Goal: Task Accomplishment & Management: Manage account settings

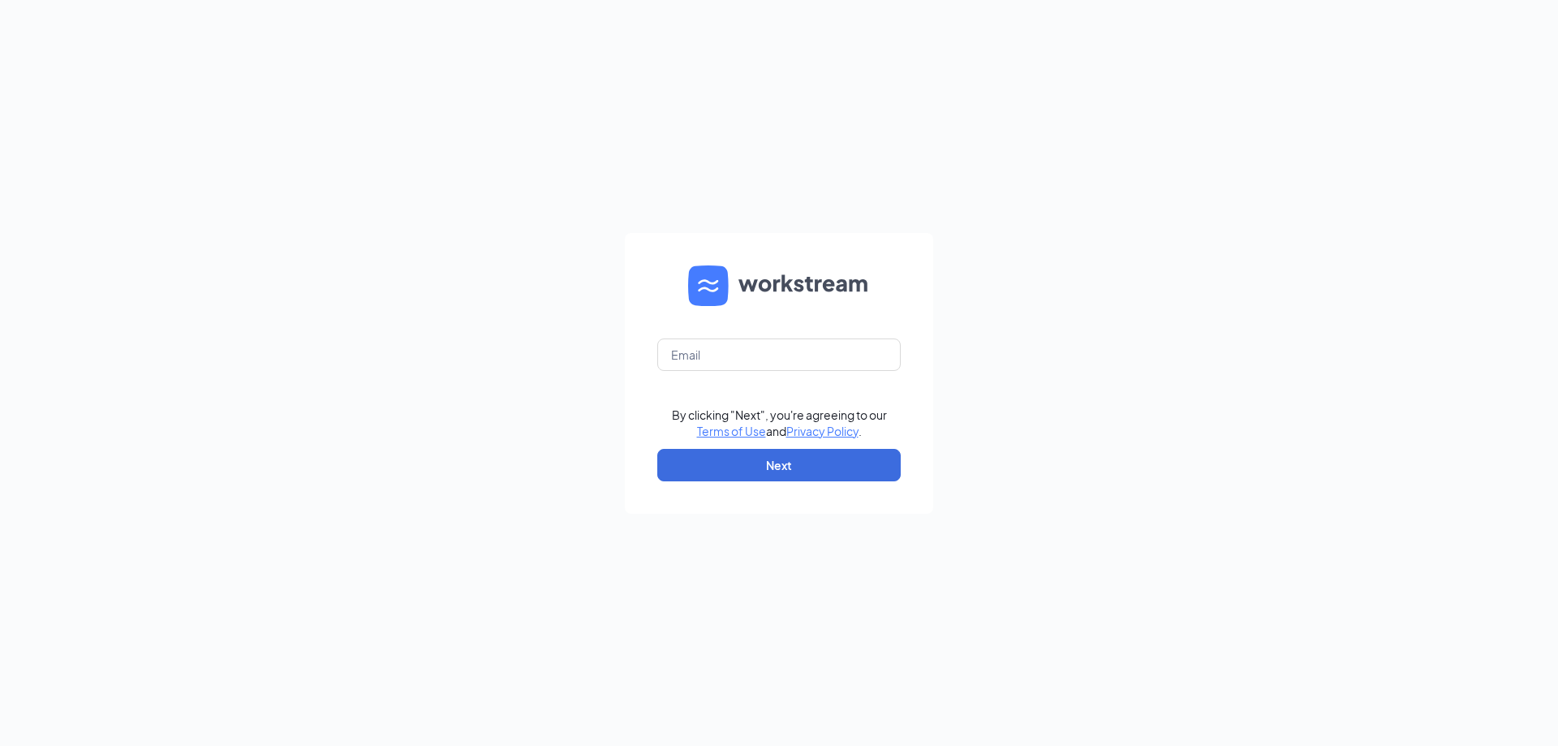
click at [673, 421] on div "By clicking "Next", you're agreeing to our Terms of Use and Privacy Policy ." at bounding box center [779, 422] width 215 height 32
click at [834, 355] on input "text" at bounding box center [778, 354] width 243 height 32
type input "commercewendys@yahoo.com"
click at [777, 467] on button "Next" at bounding box center [778, 465] width 243 height 32
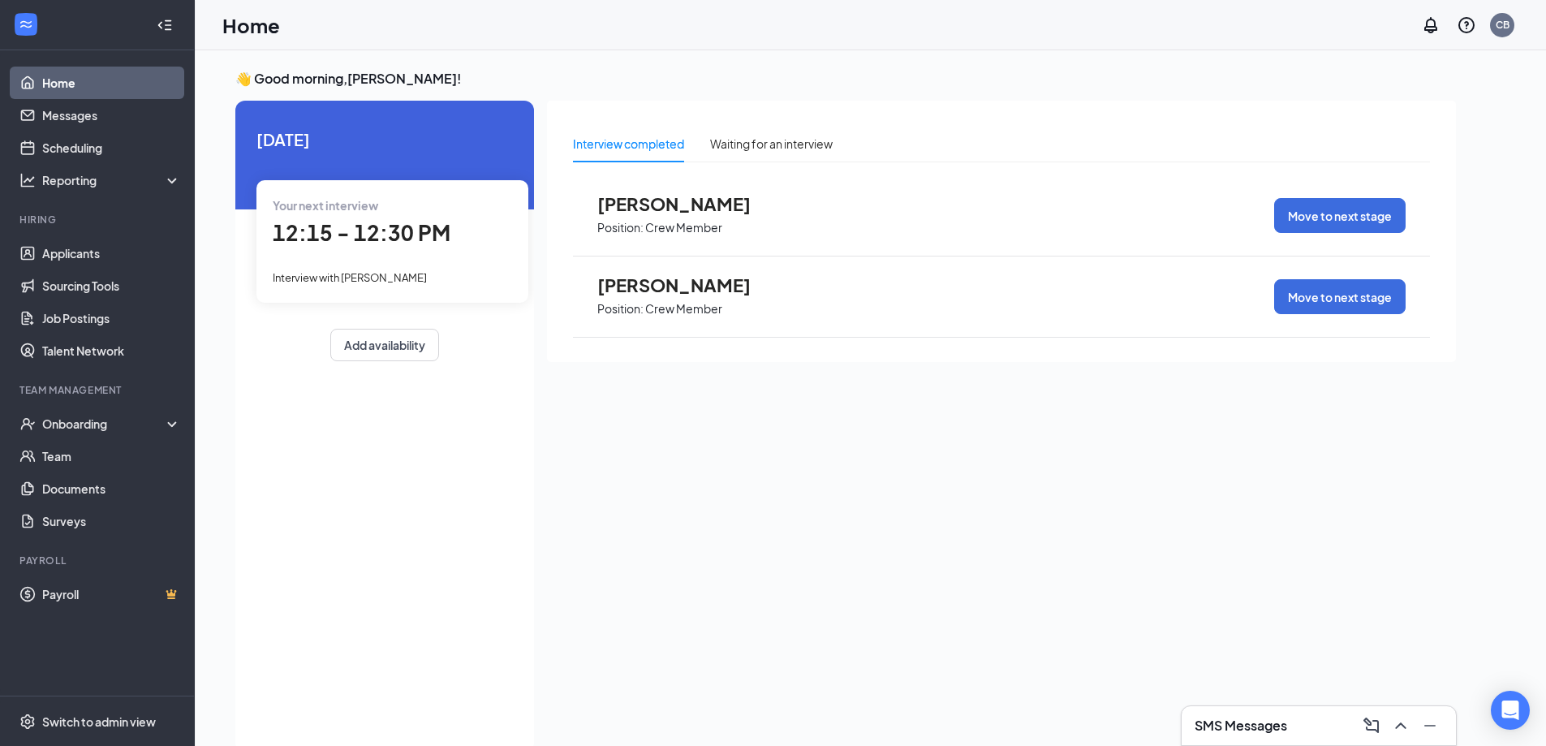
click at [373, 279] on span "Interview with [PERSON_NAME]" at bounding box center [350, 277] width 154 height 13
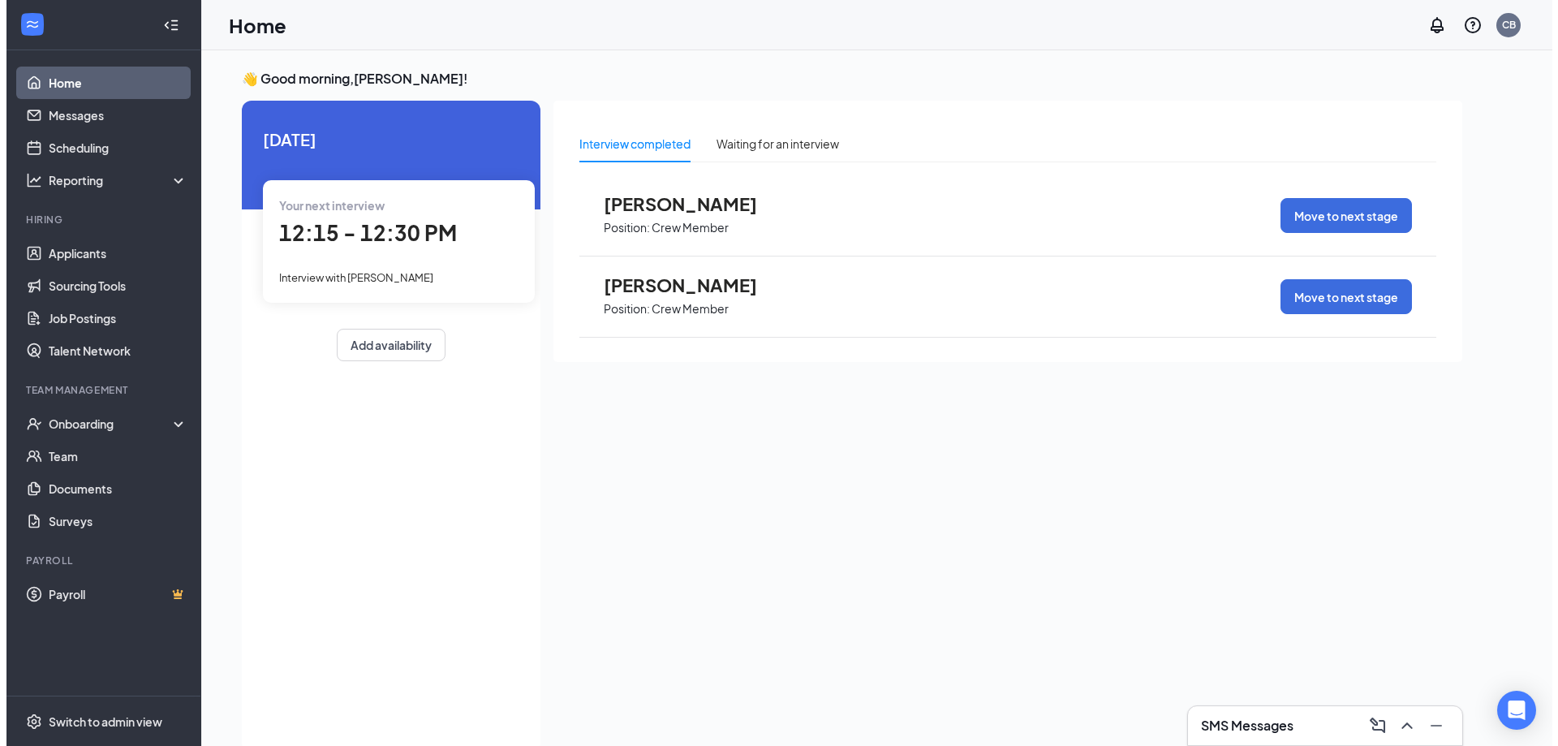
scroll to position [6, 0]
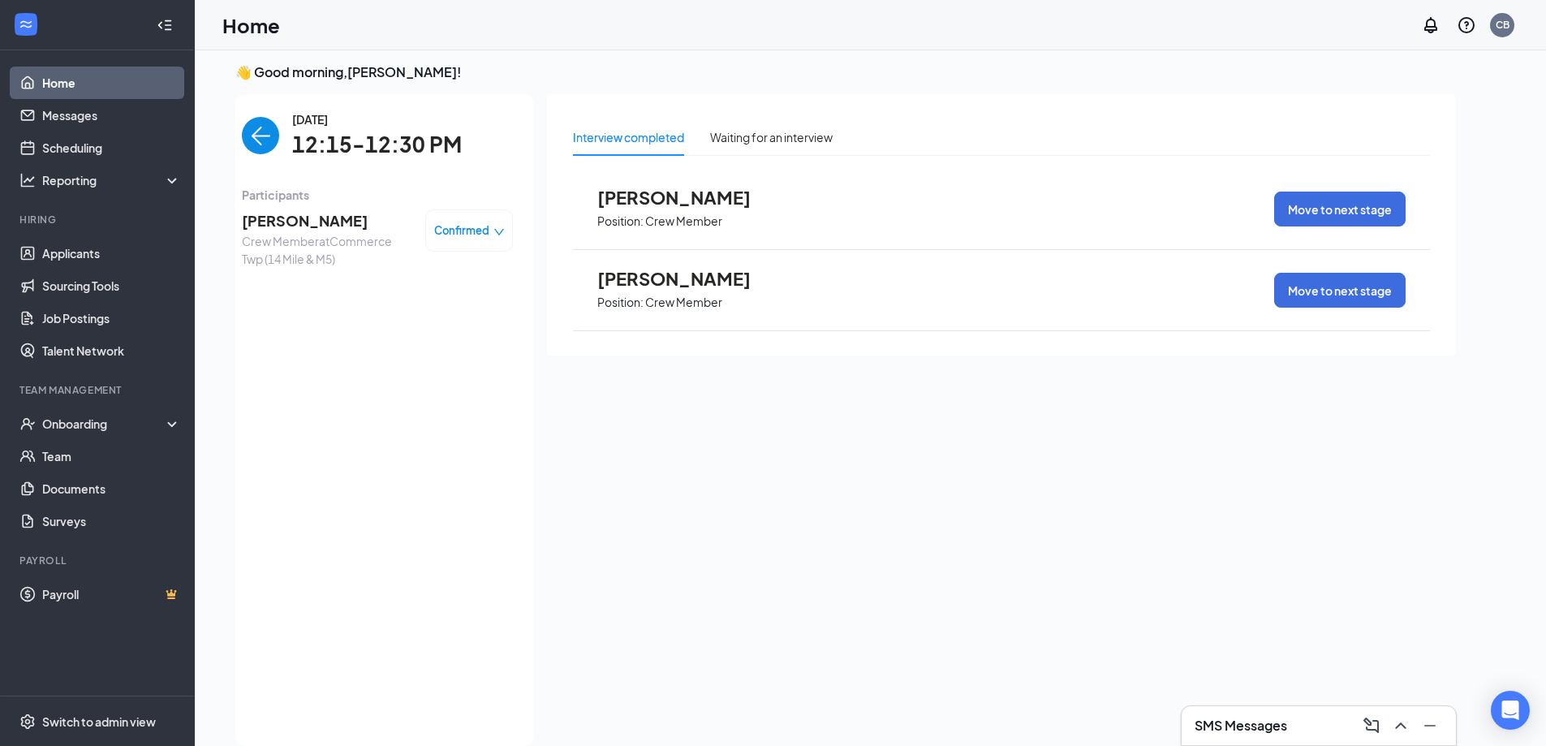
click at [297, 220] on span "[PERSON_NAME]" at bounding box center [327, 220] width 170 height 23
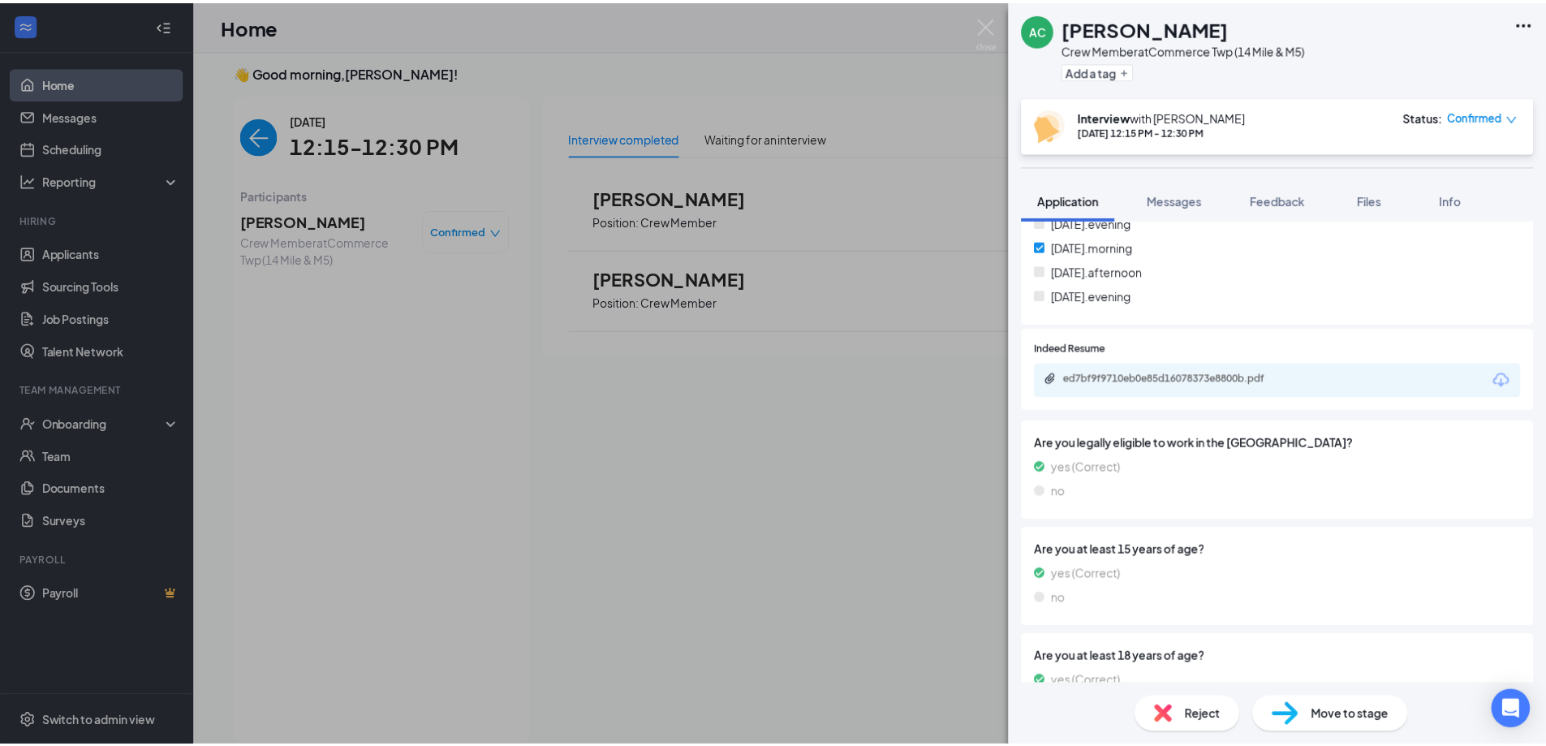
scroll to position [974, 0]
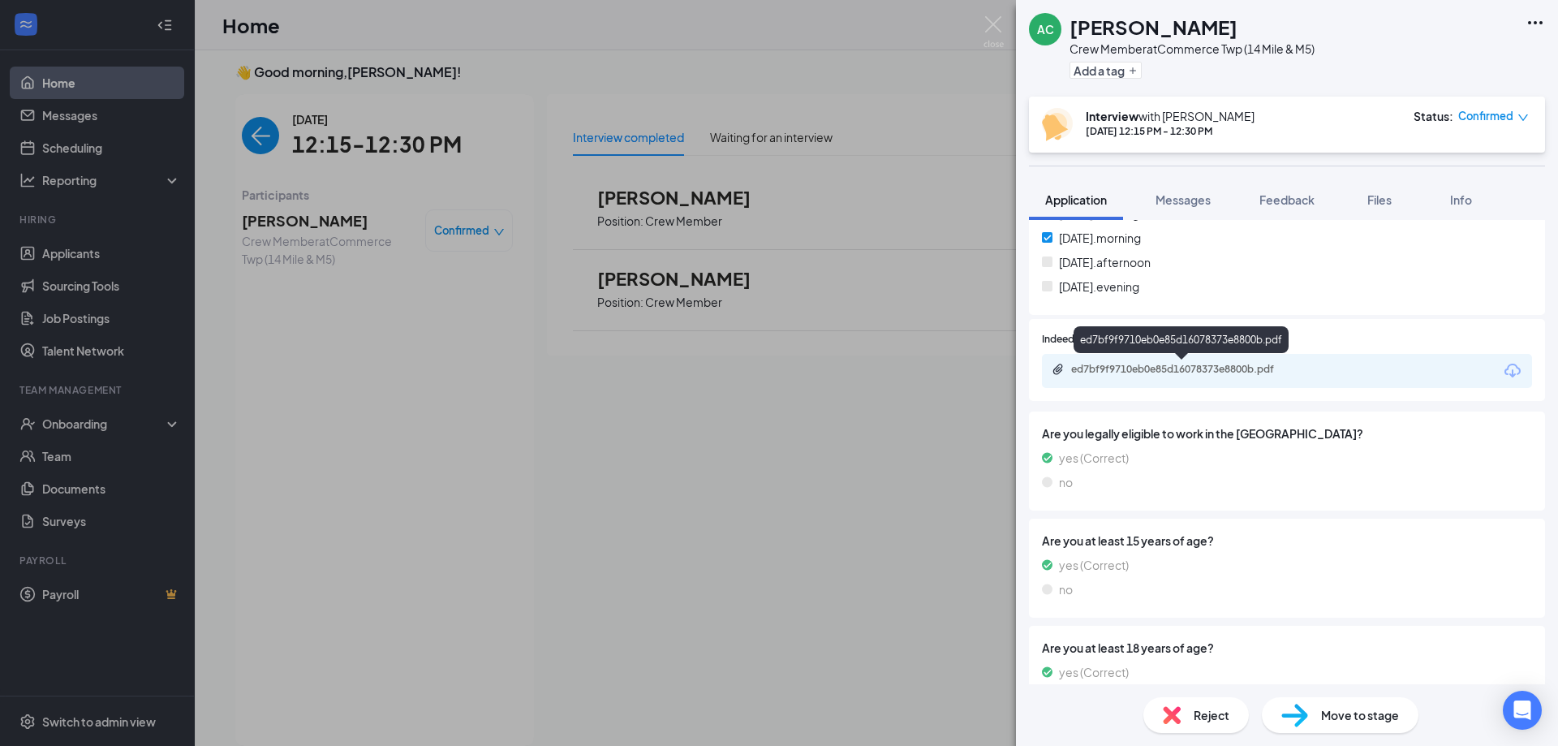
click at [1179, 367] on div "ed7bf9f9710eb0e85d16078373e8800b.pdf" at bounding box center [1184, 369] width 227 height 13
click at [998, 71] on div "AC [PERSON_NAME] Crew Member at Commerce Twp (14 Mile & M5) Add a tag Interview…" at bounding box center [779, 373] width 1558 height 746
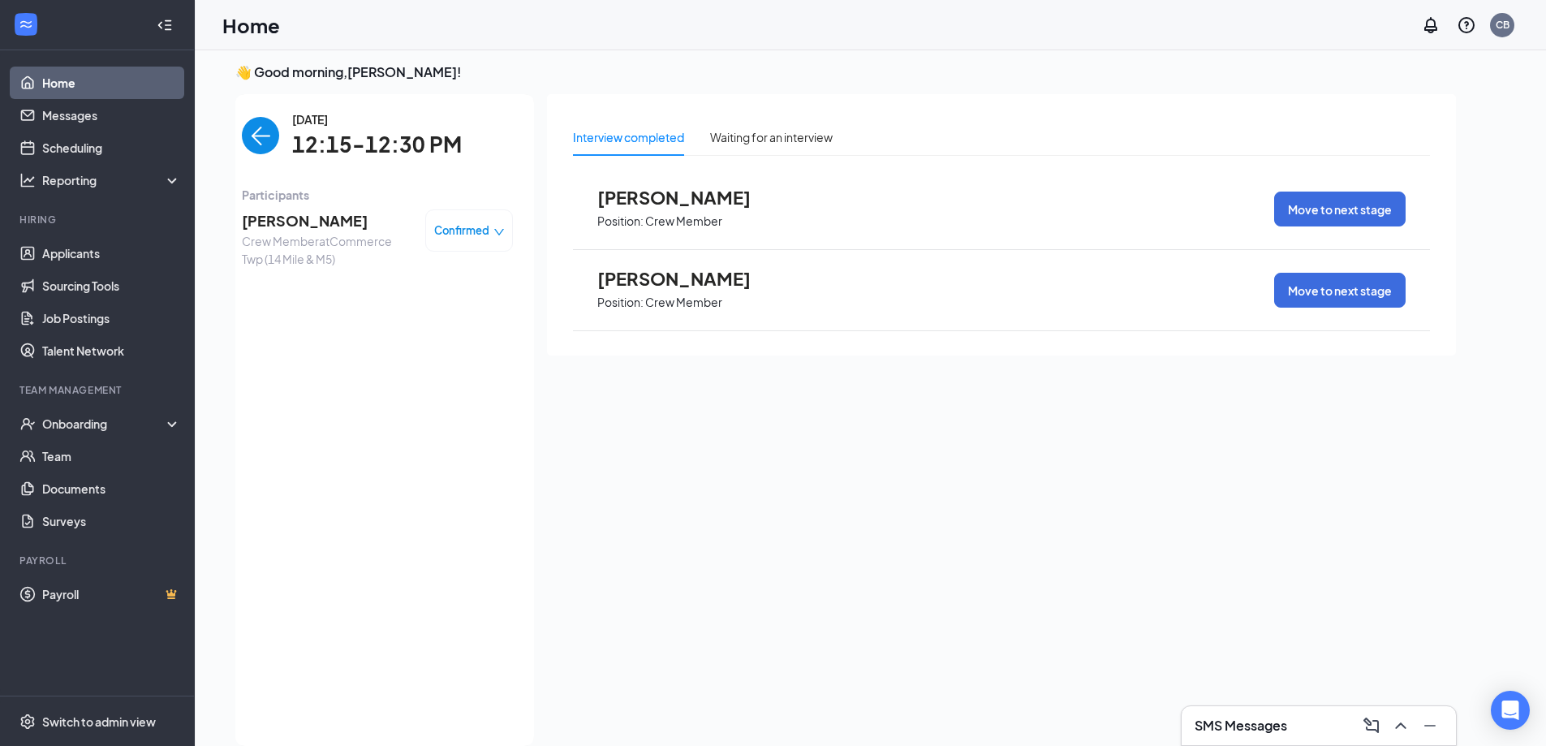
click at [260, 137] on img "back-button" at bounding box center [260, 135] width 37 height 37
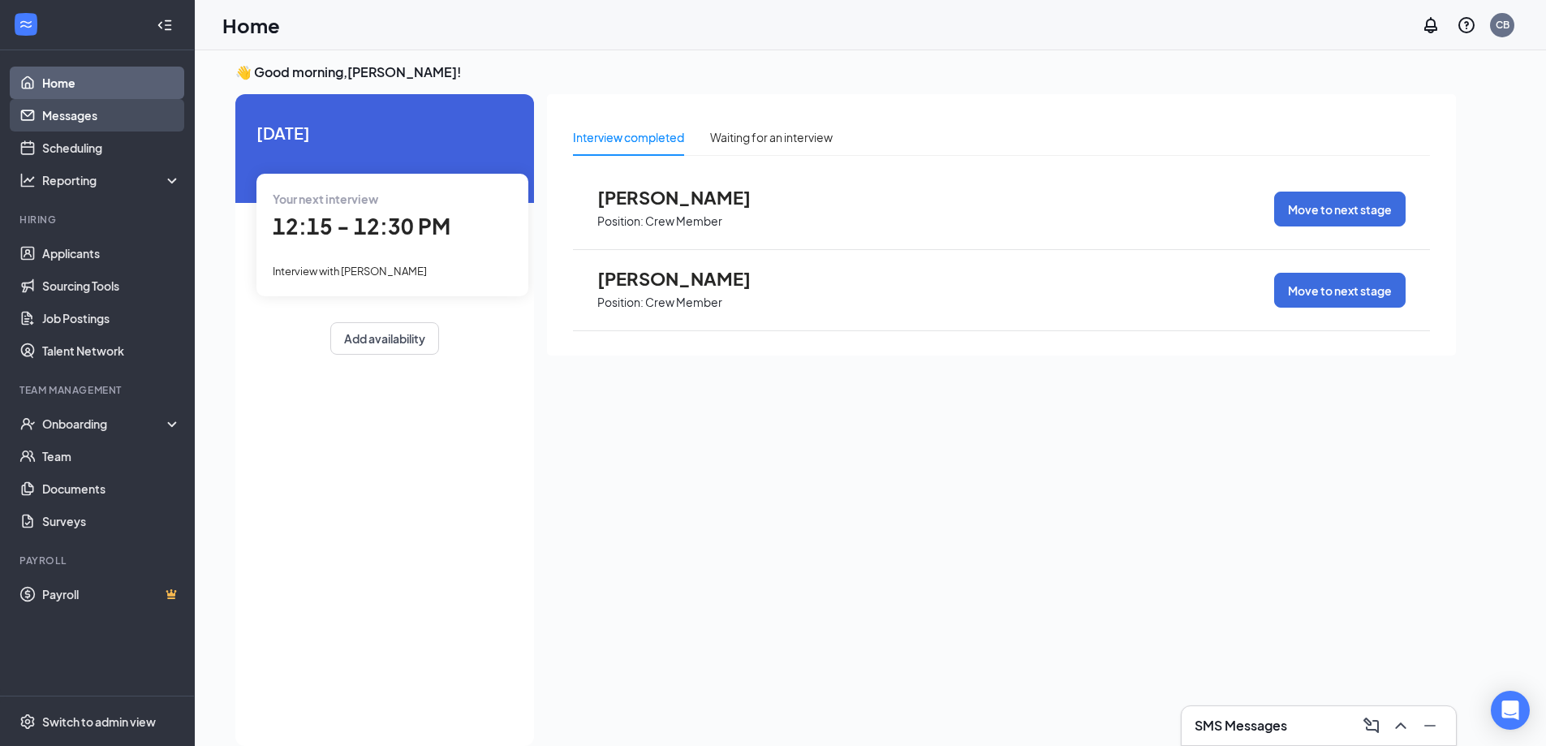
click at [95, 118] on link "Messages" at bounding box center [111, 115] width 139 height 32
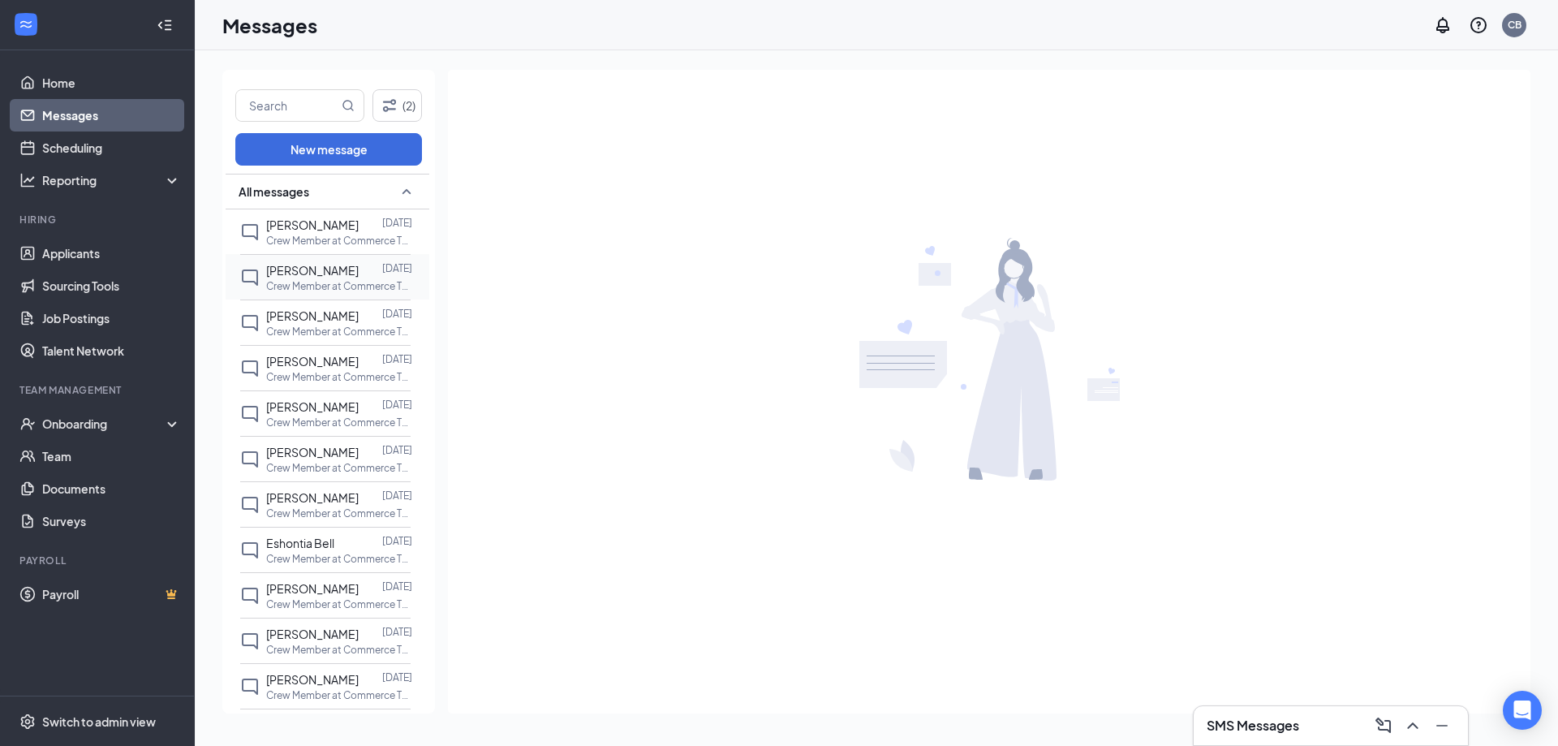
click at [286, 285] on p "Crew Member at Commerce Twp (14 Mile & M5)" at bounding box center [339, 286] width 146 height 14
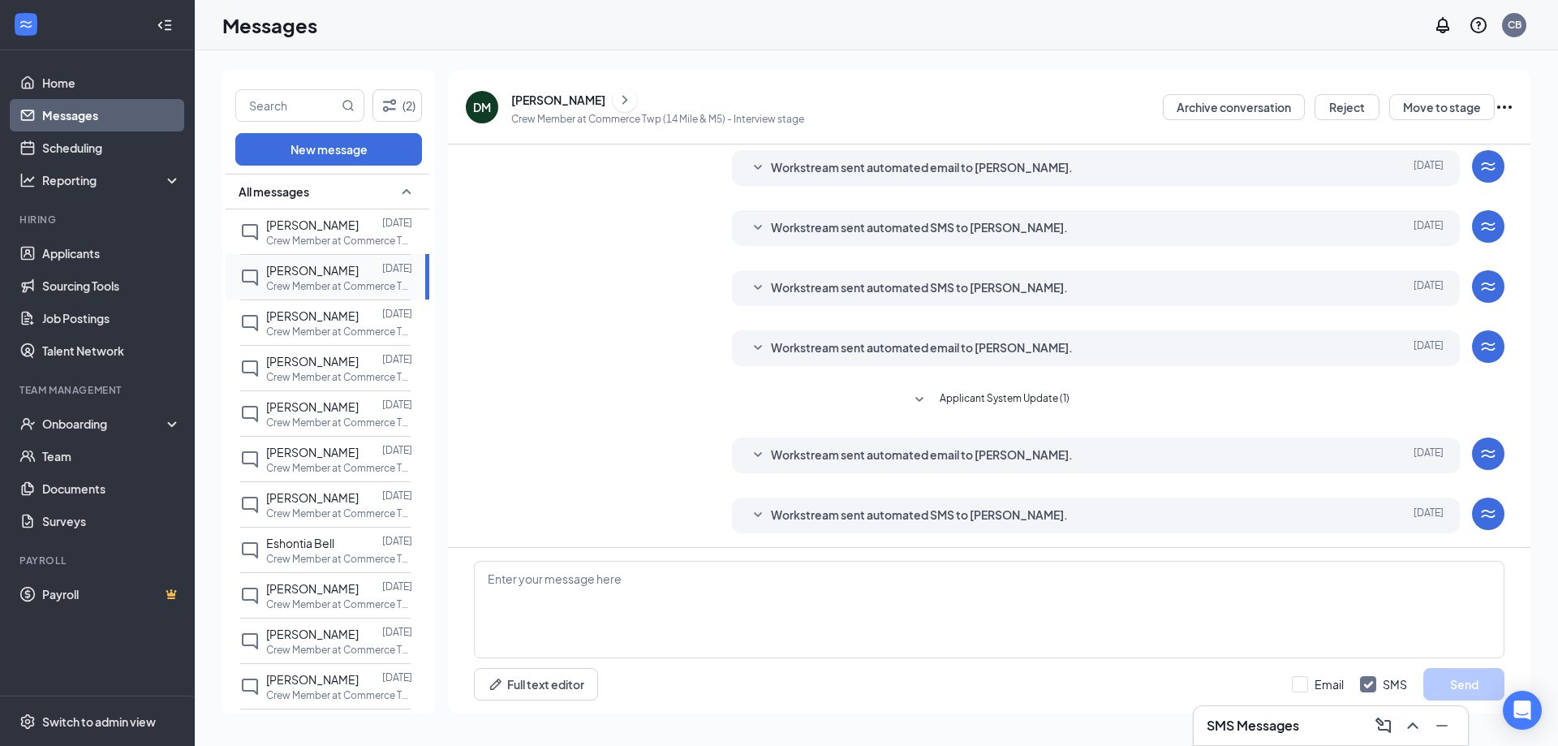
scroll to position [224, 0]
click at [1388, 728] on icon "ComposeMessage" at bounding box center [1383, 725] width 19 height 19
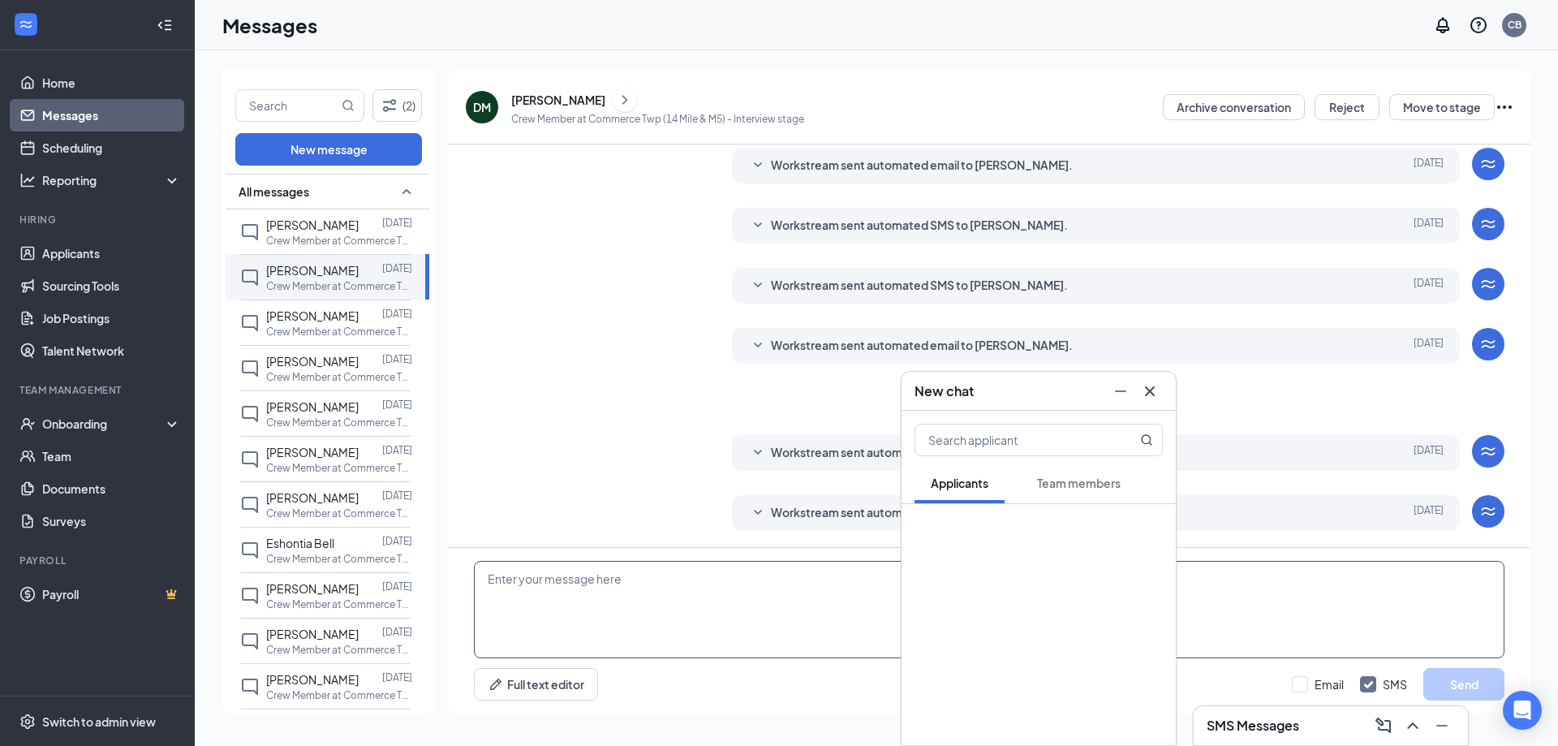
click at [1287, 618] on textarea at bounding box center [989, 609] width 1030 height 97
click at [1151, 388] on icon "Cross" at bounding box center [1149, 390] width 19 height 19
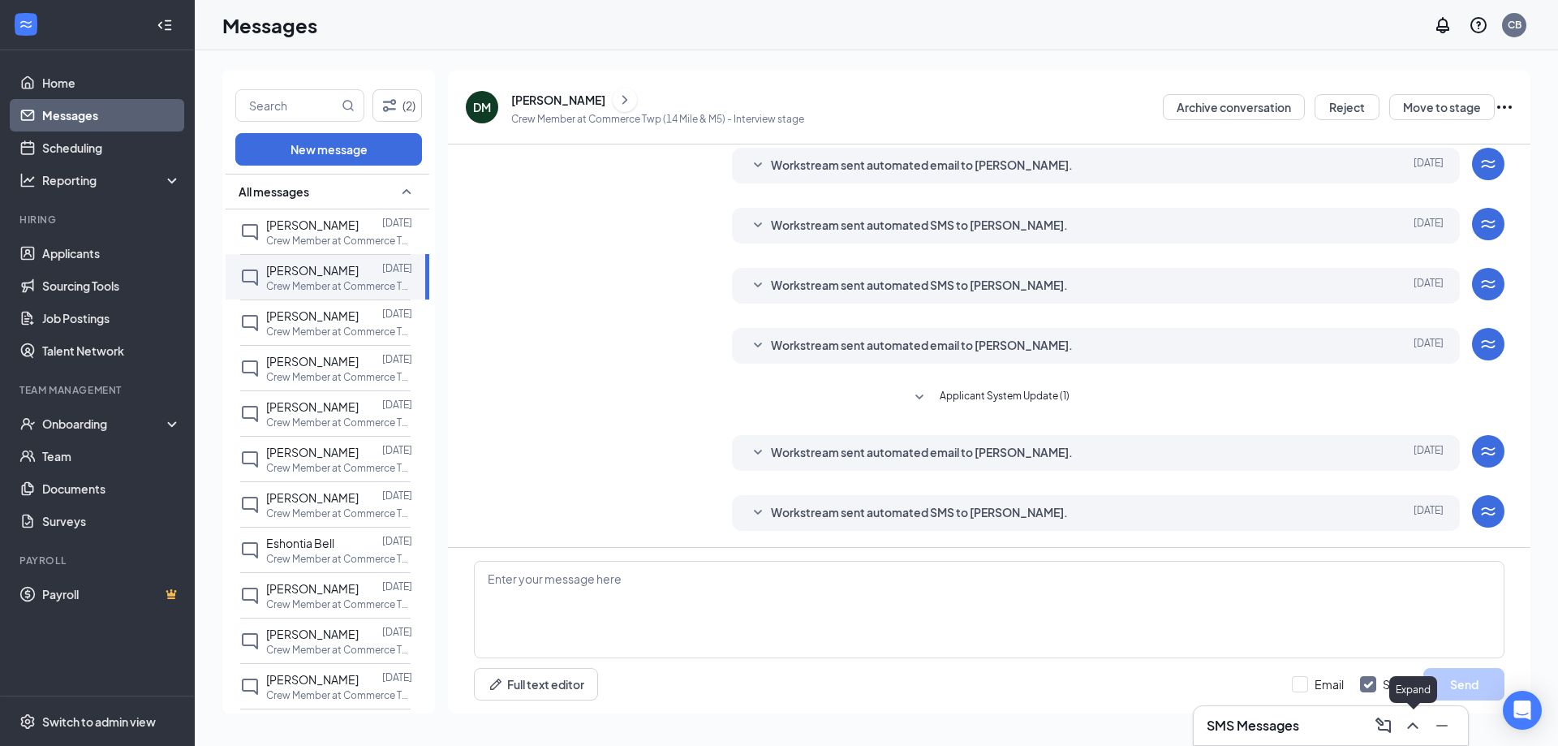
click at [1409, 720] on icon "ChevronUp" at bounding box center [1412, 725] width 19 height 19
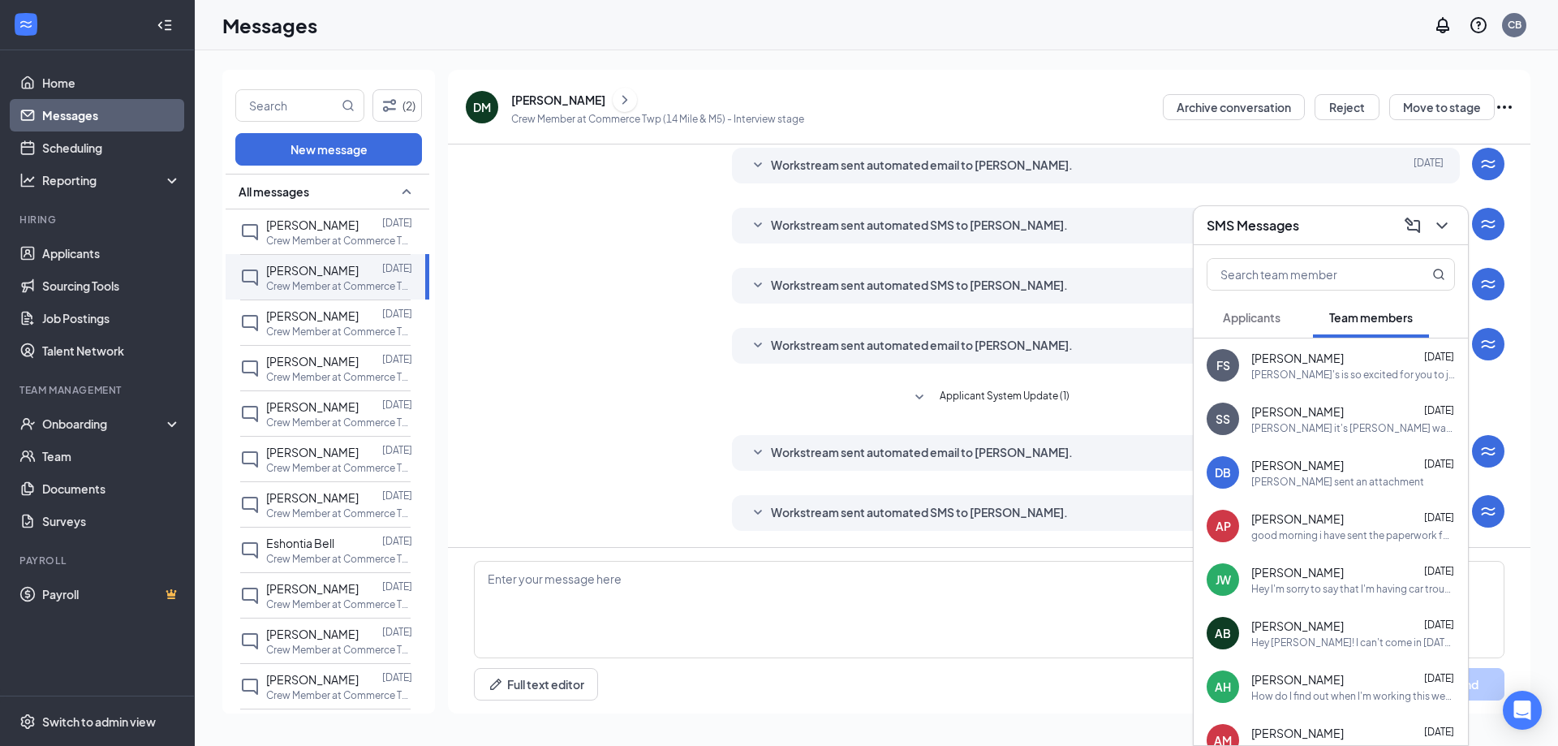
click at [1009, 699] on div "Full text editor Email SMS Send" at bounding box center [989, 684] width 1030 height 32
click at [1439, 222] on icon "ChevronDown" at bounding box center [1441, 225] width 19 height 19
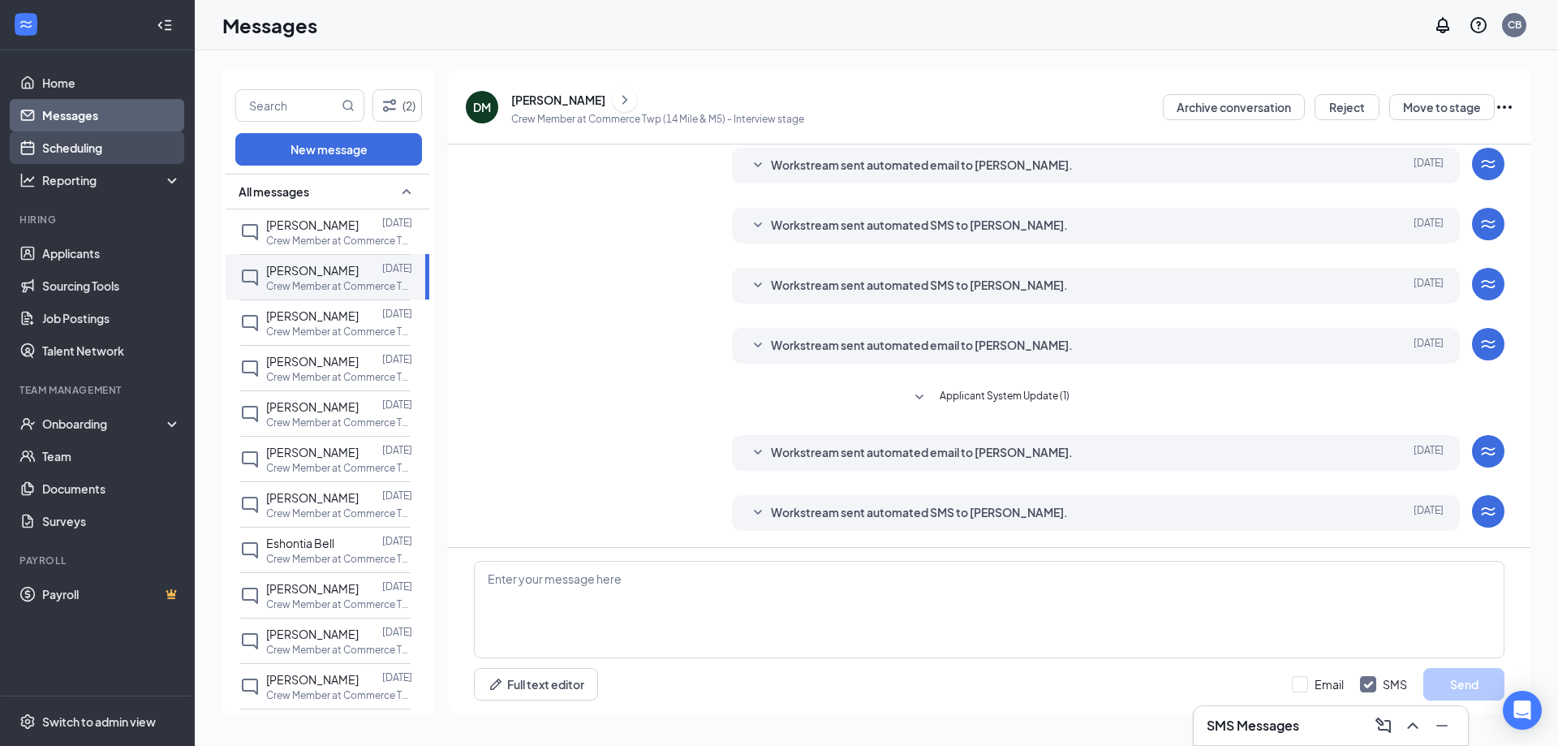
click at [70, 148] on link "Scheduling" at bounding box center [111, 147] width 139 height 32
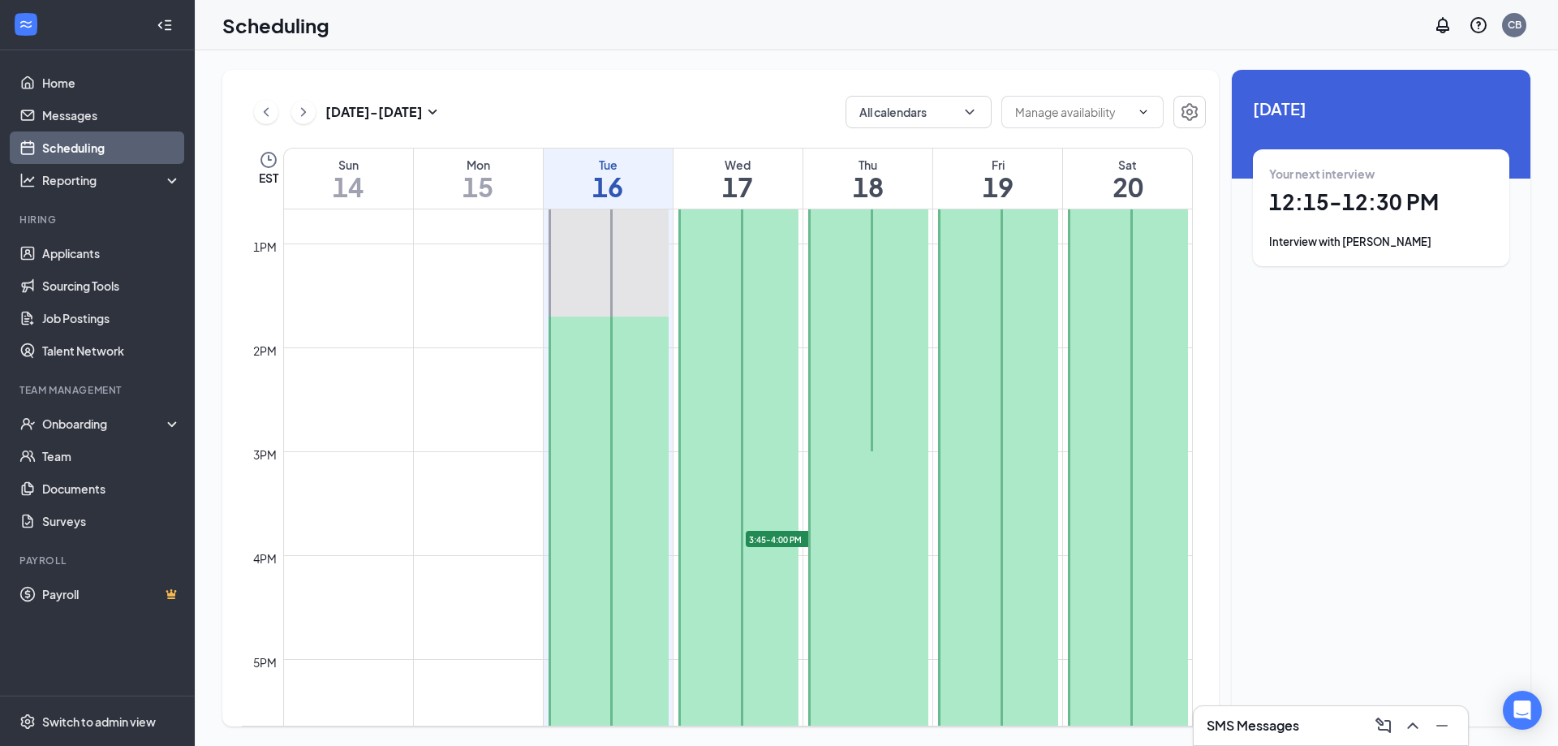
scroll to position [1366, 0]
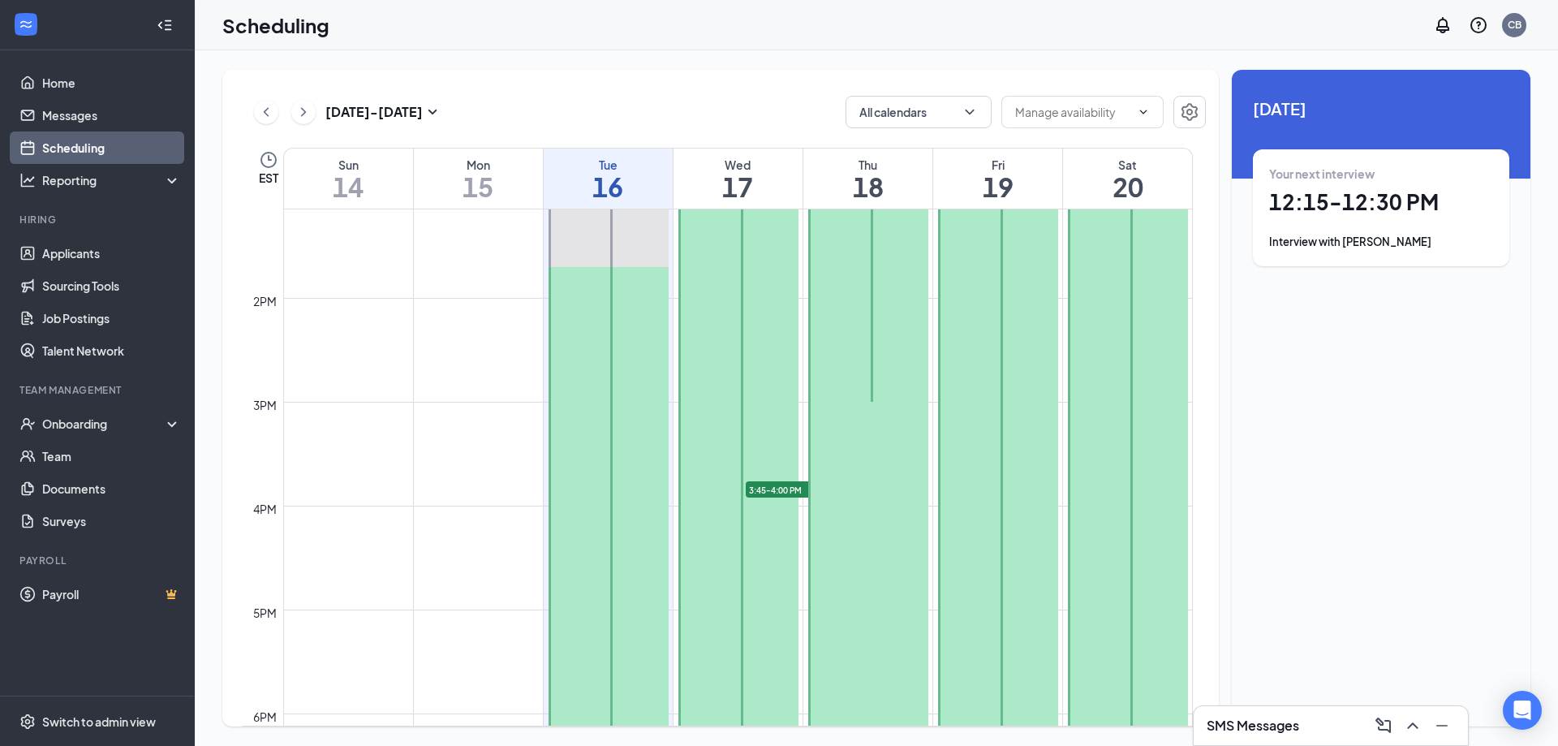
click at [778, 485] on span "3:45-4:00 PM" at bounding box center [786, 489] width 81 height 16
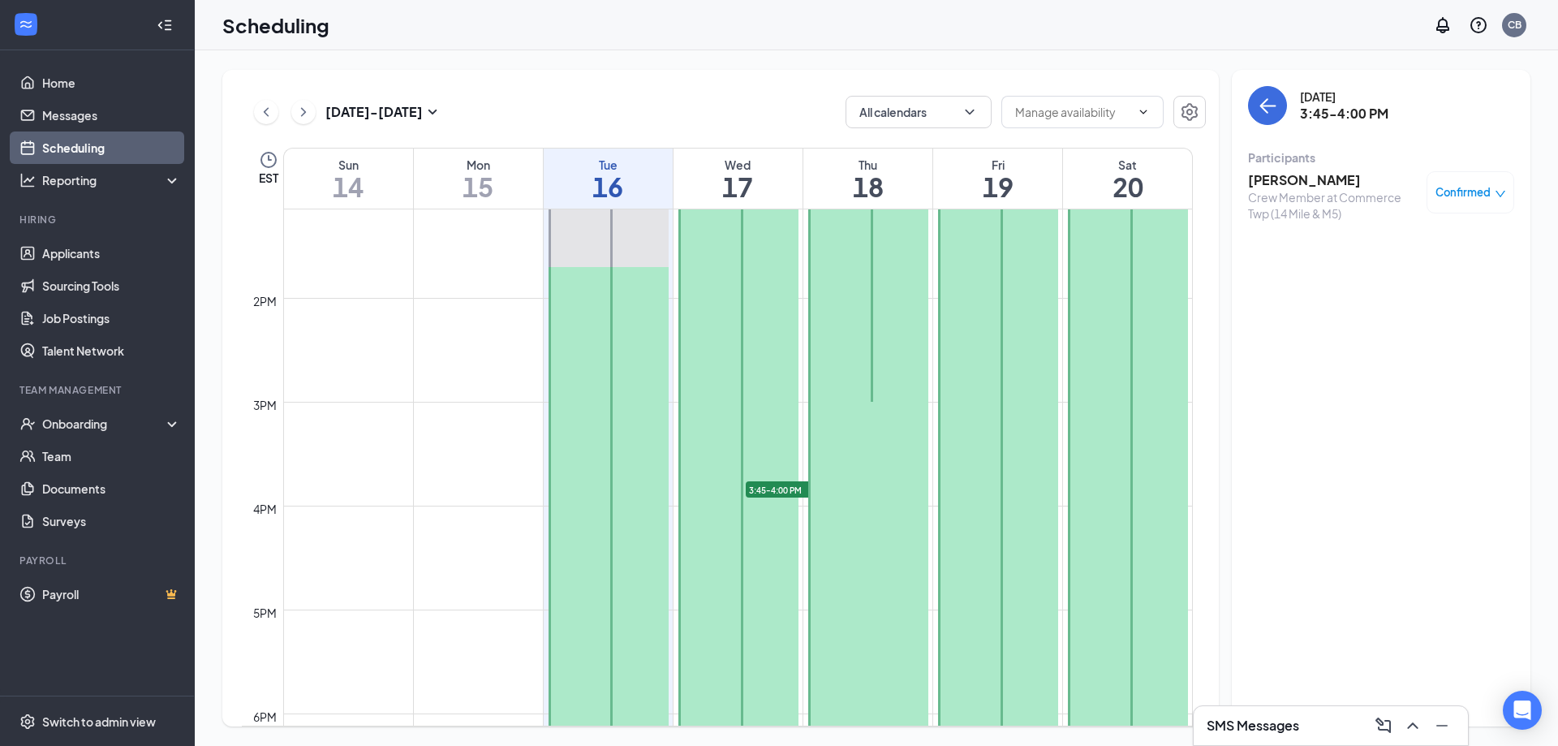
click at [1294, 191] on div "Crew Member at Commerce Twp (14 Mile & M5)" at bounding box center [1333, 205] width 170 height 32
click at [1325, 178] on h3 "[PERSON_NAME]" at bounding box center [1333, 180] width 170 height 18
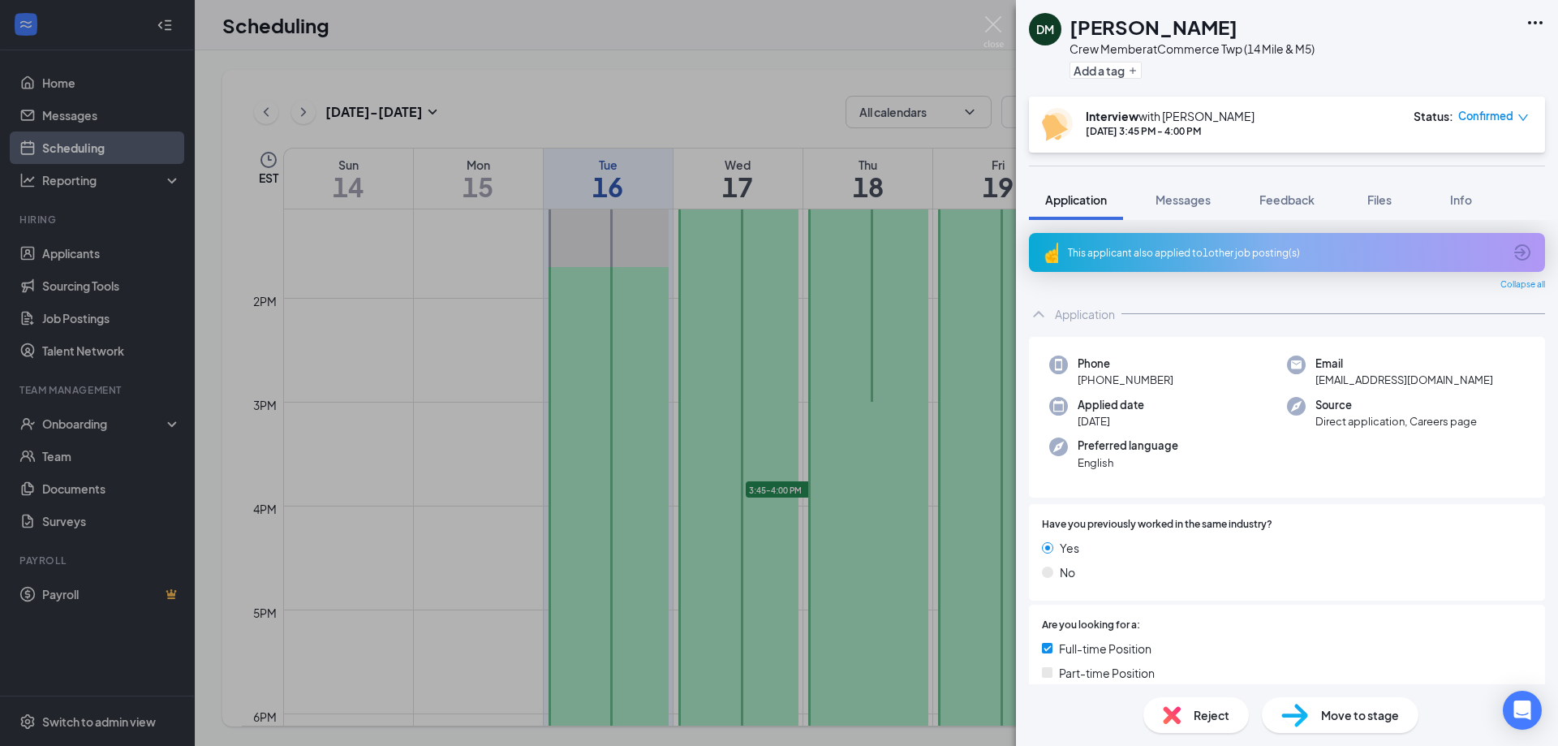
click at [966, 82] on div "DM [PERSON_NAME] Crew Member at Commerce Twp (14 Mile & M5) Add a tag Interview…" at bounding box center [779, 373] width 1558 height 746
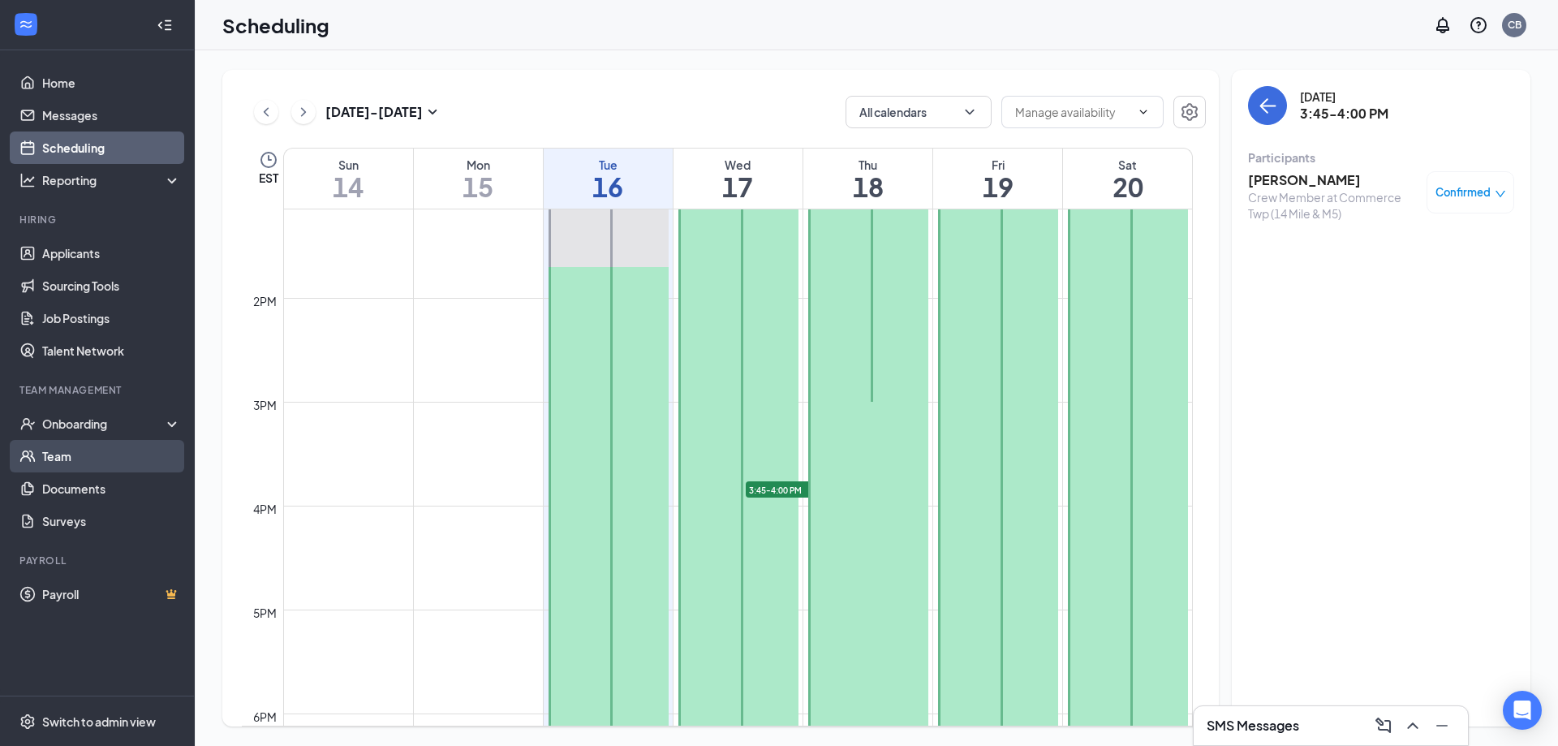
click at [47, 458] on link "Team" at bounding box center [111, 456] width 139 height 32
